Goal: Task Accomplishment & Management: Use online tool/utility

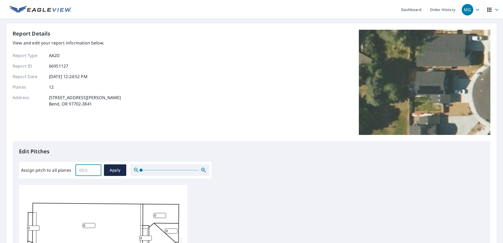
click at [83, 171] on input "Assign pitch to all planes" at bounding box center [89, 170] width 26 height 15
type input "4"
click at [114, 167] on span "Apply" at bounding box center [115, 170] width 14 height 7
type input "4"
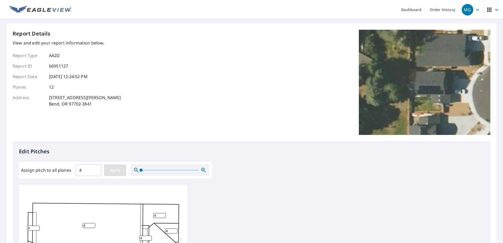
type input "4"
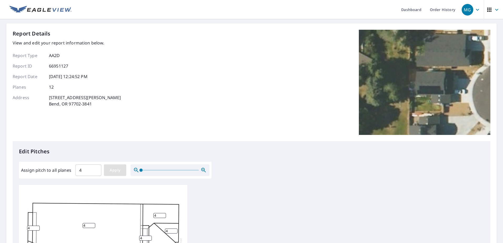
type input "4"
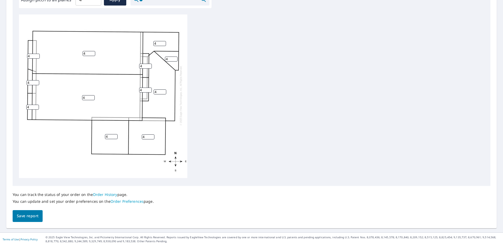
scroll to position [173, 0]
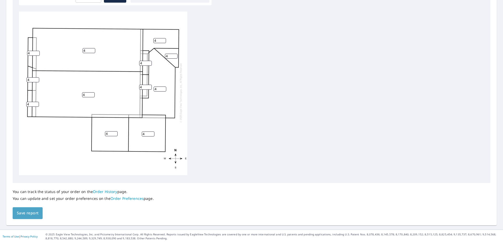
click at [31, 215] on span "Save report" at bounding box center [28, 213] width 22 height 7
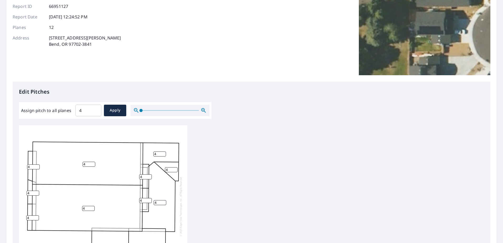
scroll to position [0, 0]
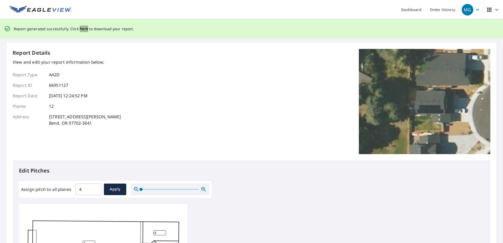
click at [81, 29] on span "here" at bounding box center [84, 29] width 9 height 7
